Goal: Task Accomplishment & Management: Manage account settings

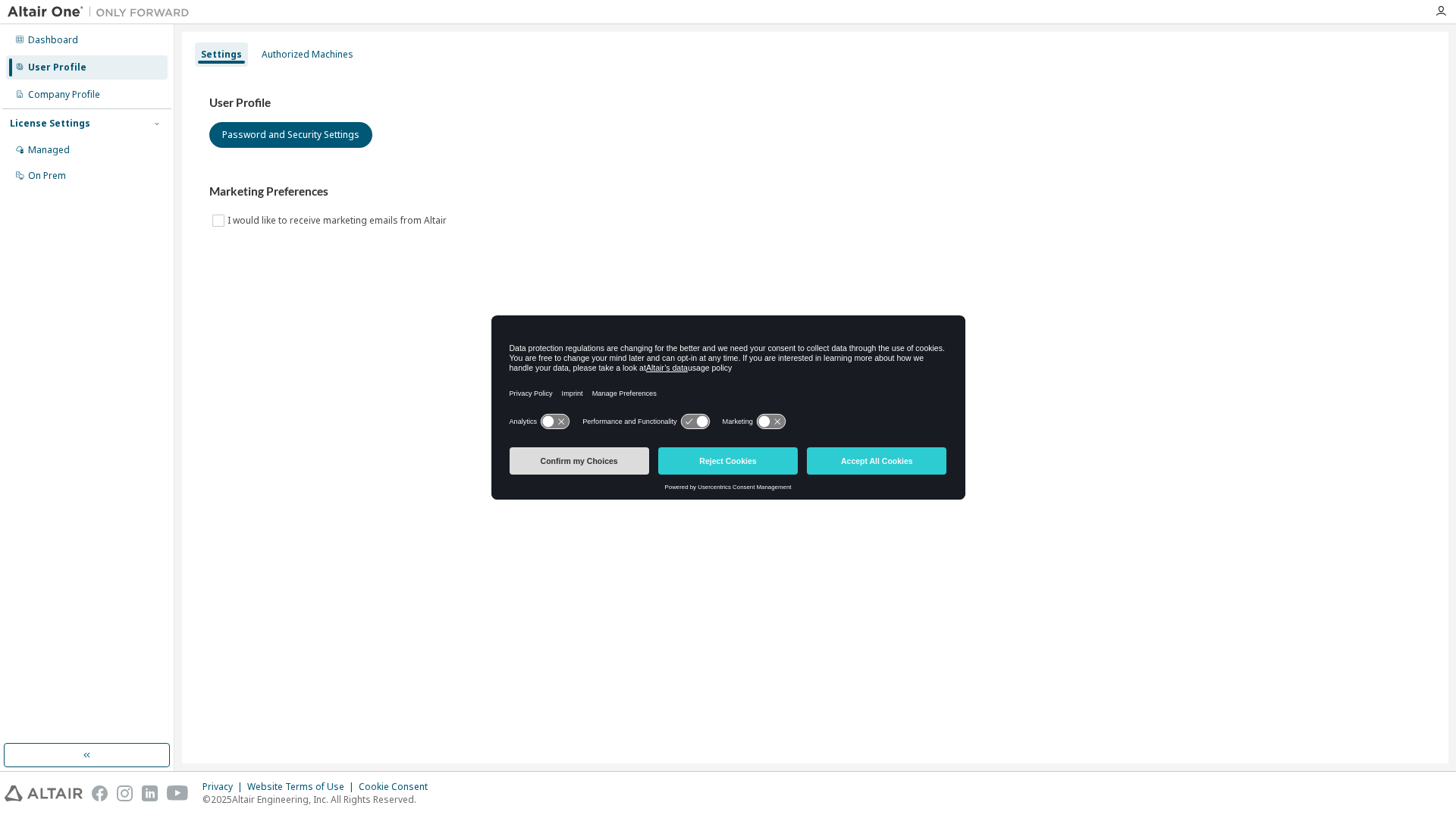
click at [629, 461] on button "Confirm my Choices" at bounding box center [579, 461] width 140 height 28
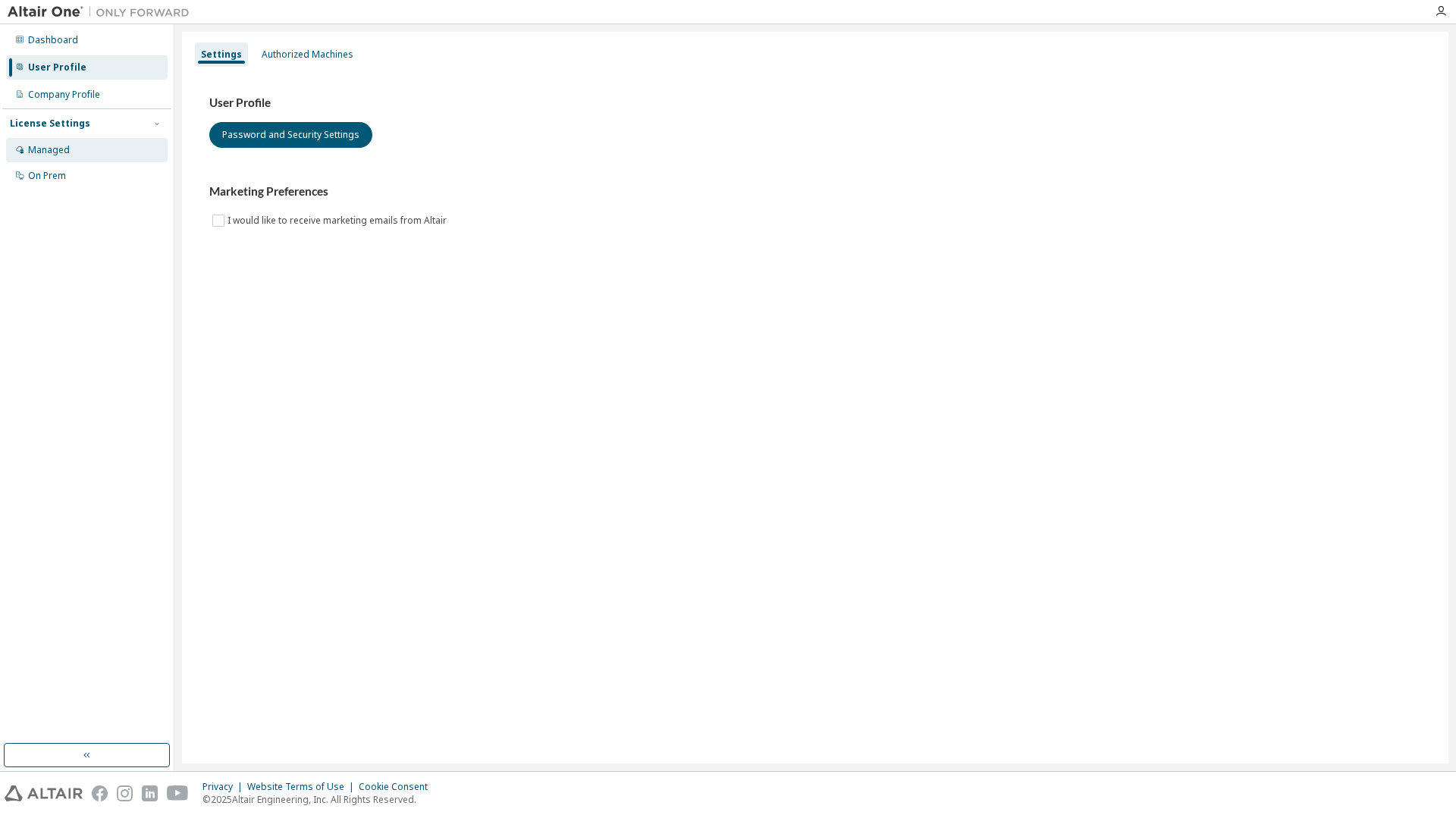
click at [52, 156] on div "Managed" at bounding box center [49, 150] width 41 height 12
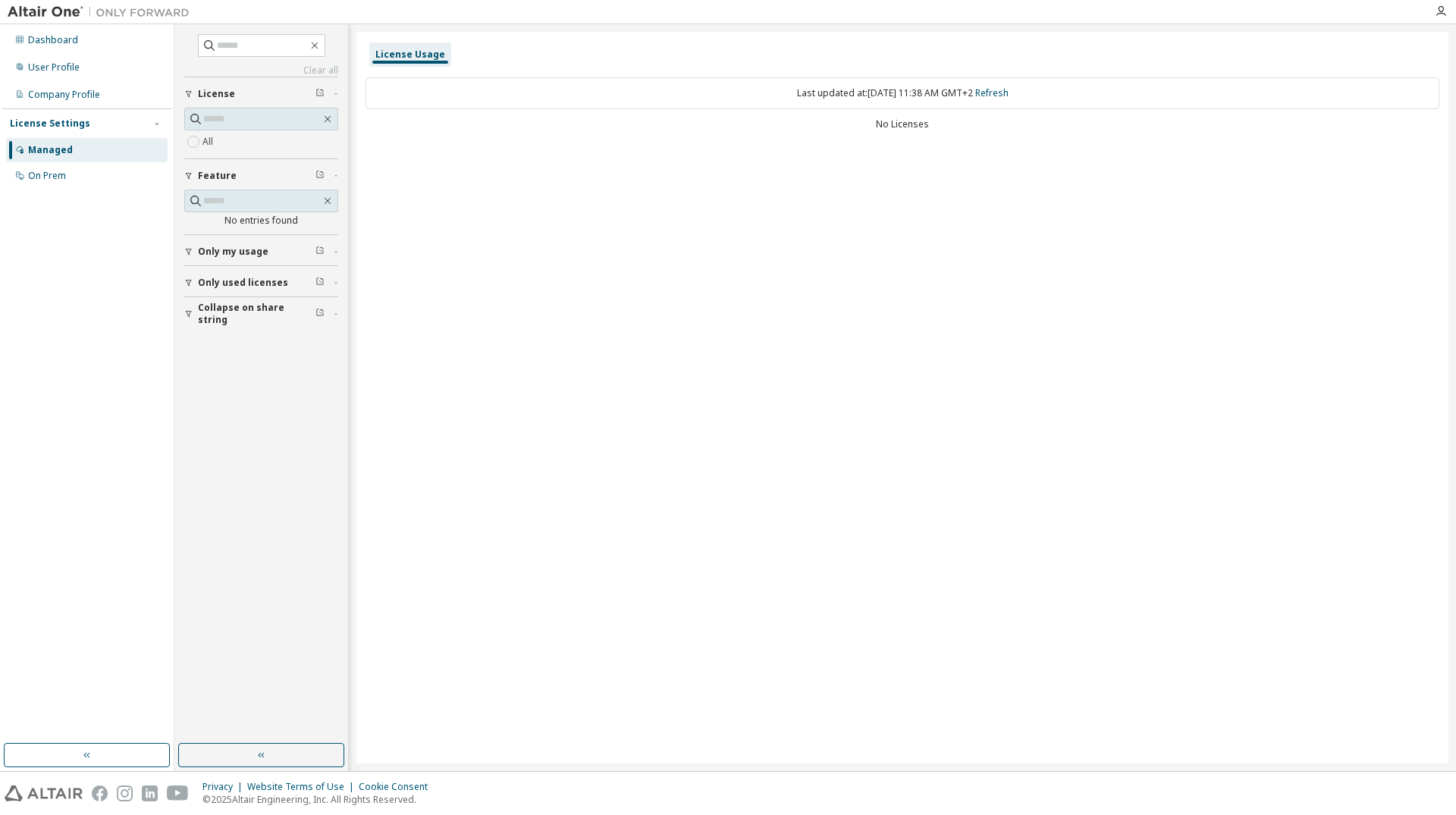
click at [250, 250] on span "Only my usage" at bounding box center [233, 251] width 71 height 12
click at [251, 328] on span "Only used licenses" at bounding box center [243, 327] width 90 height 12
click at [54, 179] on div "On Prem" at bounding box center [47, 176] width 38 height 12
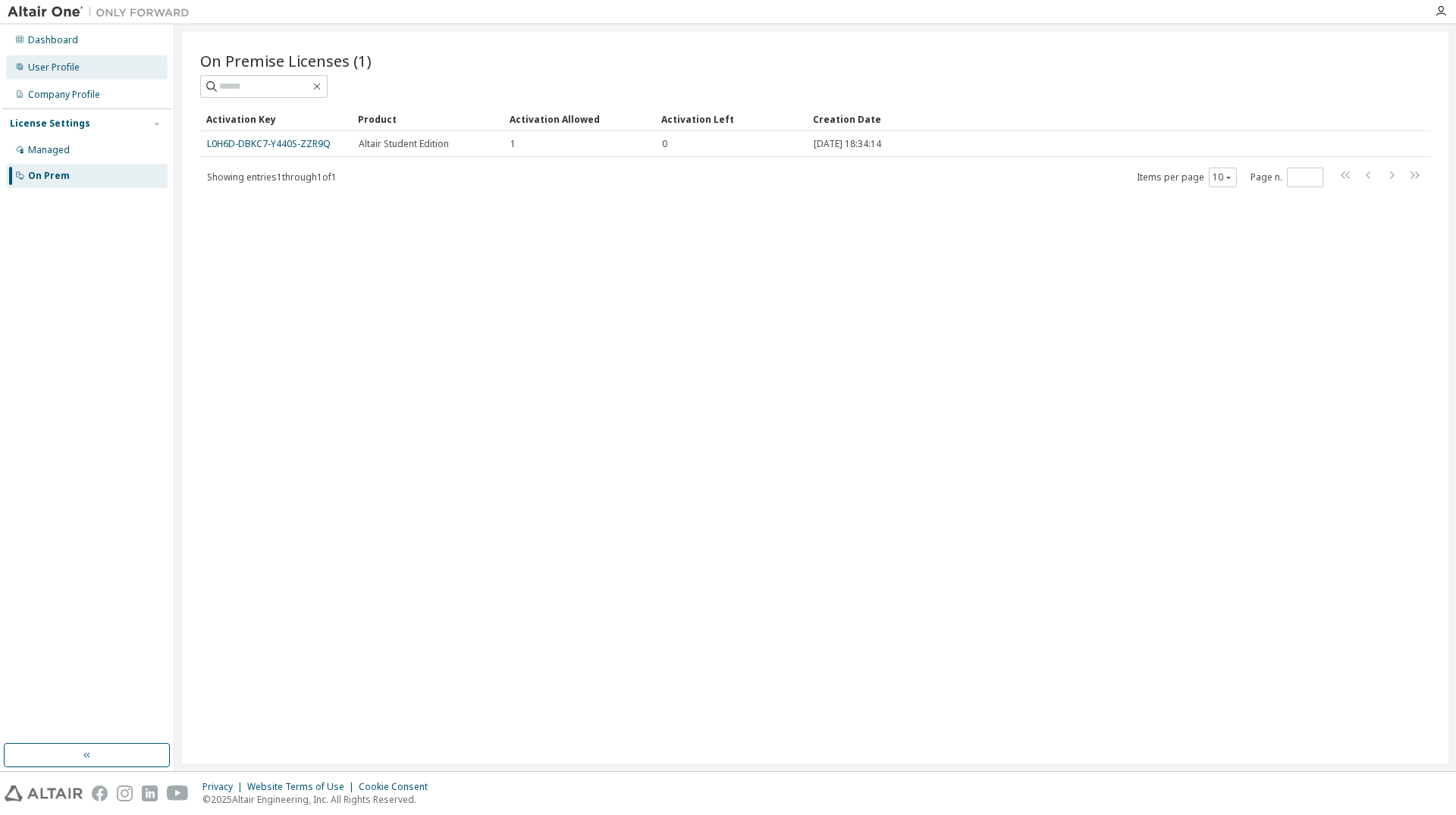
click at [63, 68] on div "User Profile" at bounding box center [54, 67] width 52 height 12
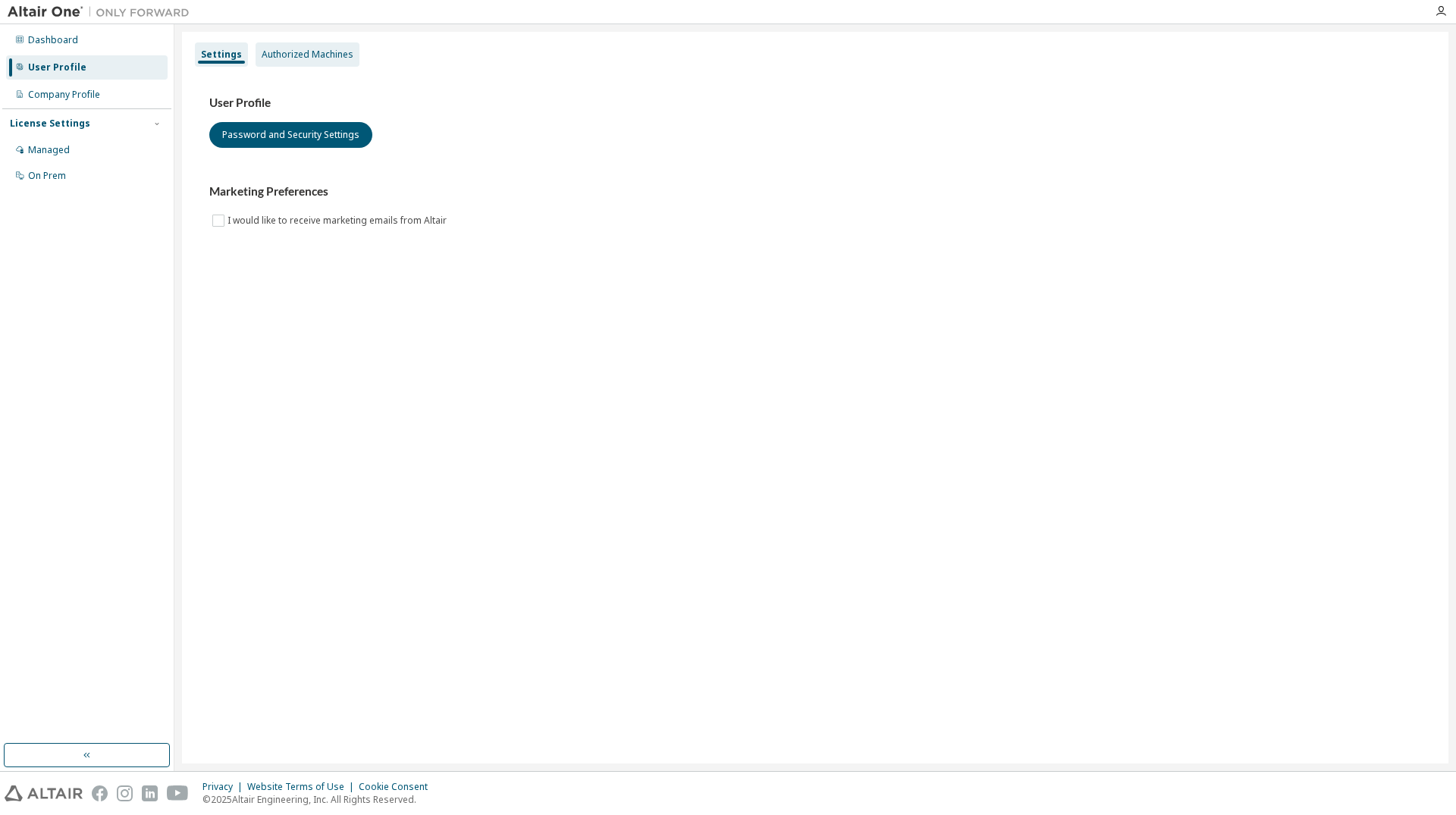
click at [287, 58] on div "Authorized Machines" at bounding box center [307, 54] width 92 height 12
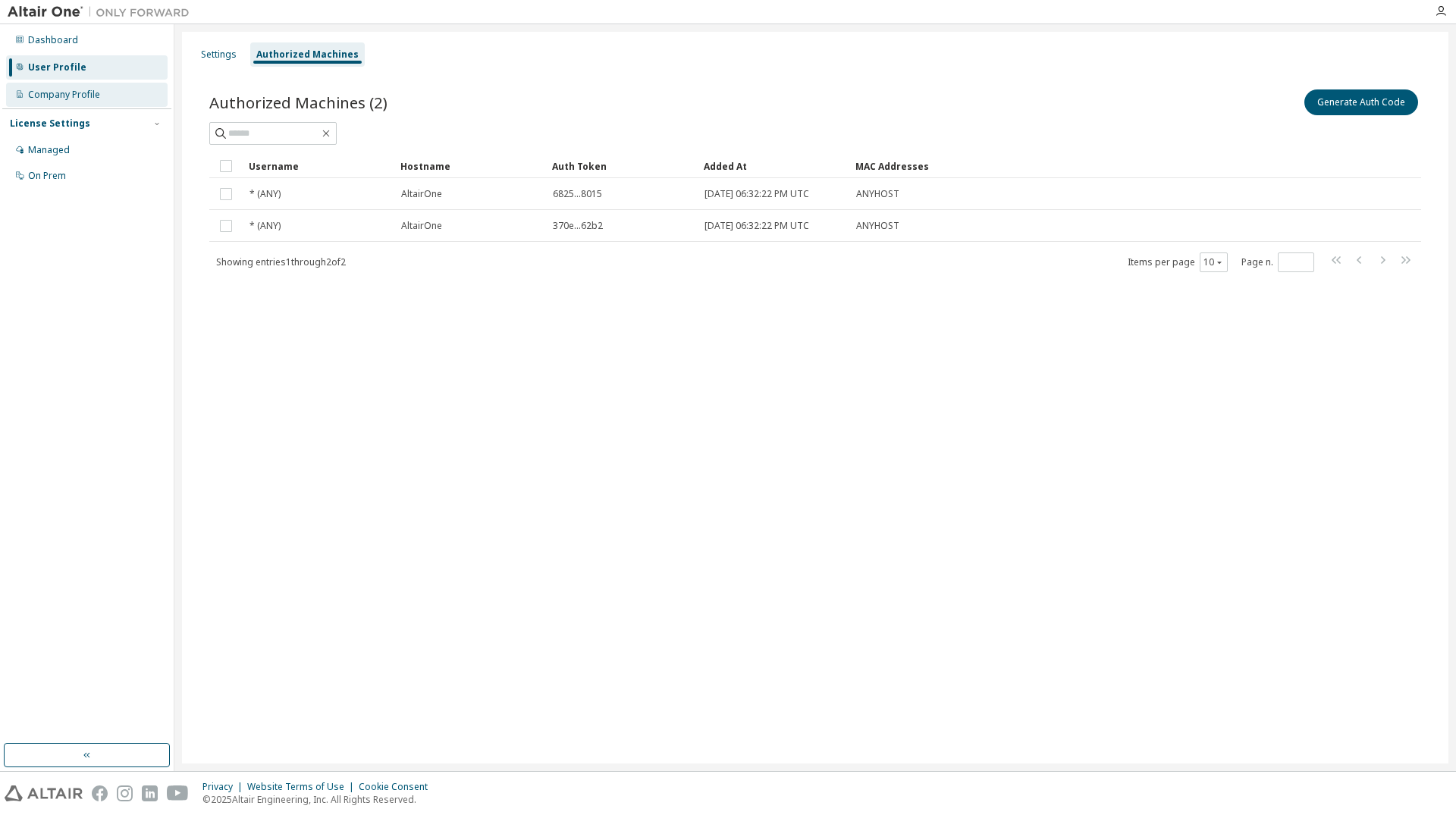
click at [106, 99] on div "Company Profile" at bounding box center [87, 95] width 162 height 24
